Goal: Find specific page/section: Find specific page/section

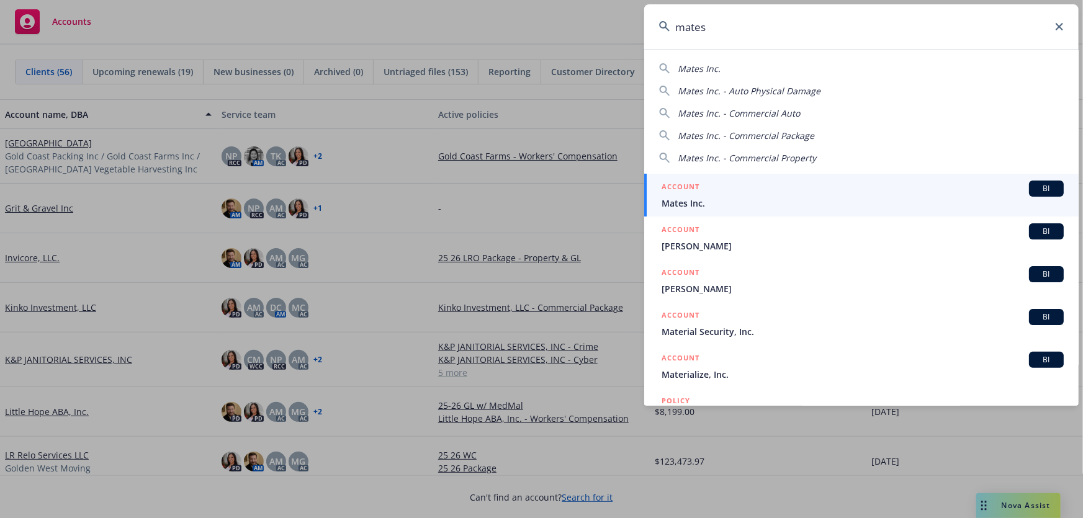
type input "mates"
click at [786, 202] on span "Mates Inc." at bounding box center [862, 203] width 402 height 13
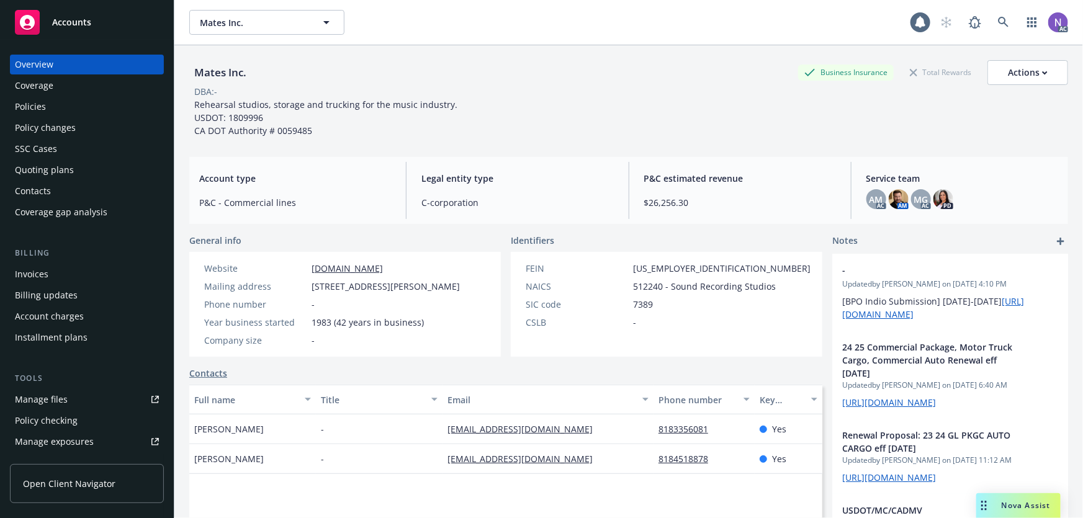
click at [232, 83] on div "Mates Inc." at bounding box center [220, 72] width 62 height 25
click at [231, 78] on div "Mates Inc." at bounding box center [220, 73] width 62 height 16
copy div "Mates Inc."
